Goal: Task Accomplishment & Management: Complete application form

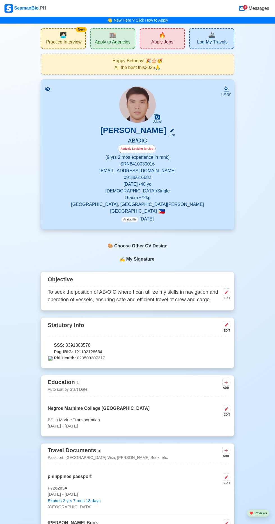
click at [119, 43] on span "Apply to Agencies" at bounding box center [113, 42] width 36 height 7
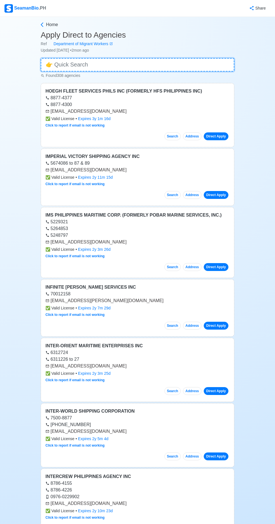
click at [123, 65] on input at bounding box center [138, 64] width 194 height 13
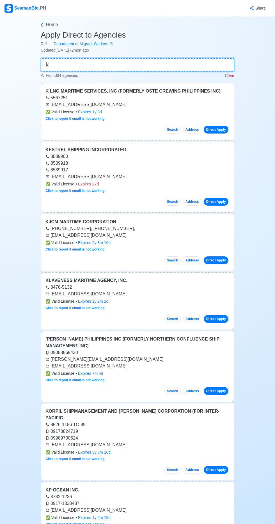
type input "k"
click at [215, 259] on link "Direct Apply" at bounding box center [216, 260] width 25 height 8
click at [218, 259] on link "Direct Apply" at bounding box center [216, 260] width 25 height 8
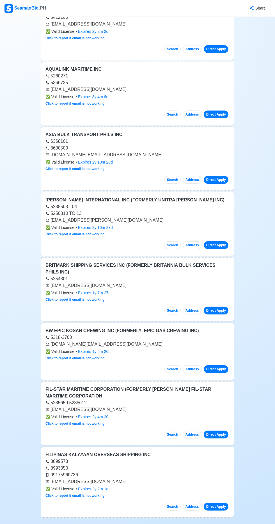
scroll to position [1888, 0]
